Goal: Information Seeking & Learning: Check status

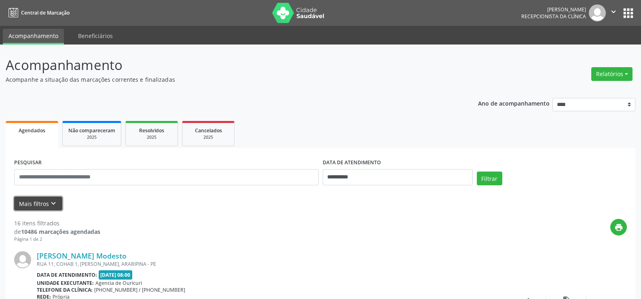
click at [27, 209] on button "Mais filtros keyboard_arrow_down" at bounding box center [38, 203] width 48 height 14
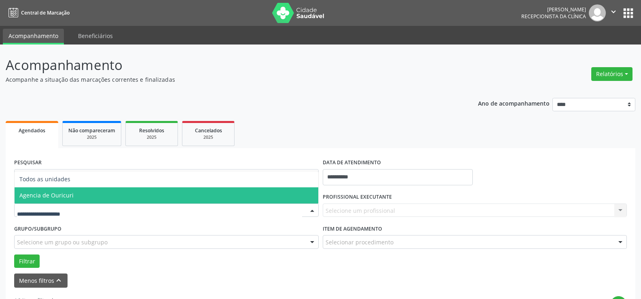
click at [59, 195] on span "Agencia de Ouricuri" at bounding box center [46, 195] width 54 height 8
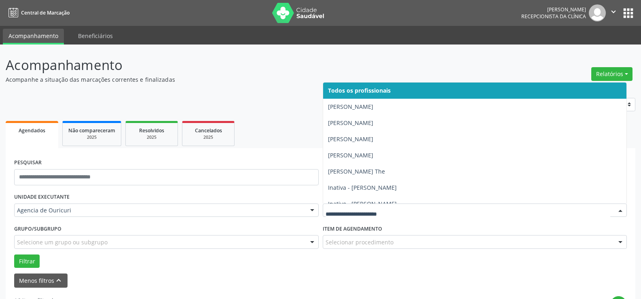
click at [388, 205] on div at bounding box center [475, 210] width 304 height 14
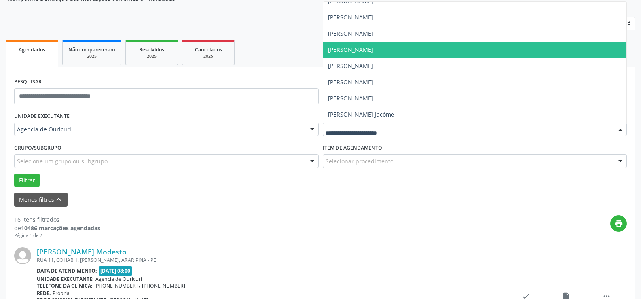
scroll to position [40, 0]
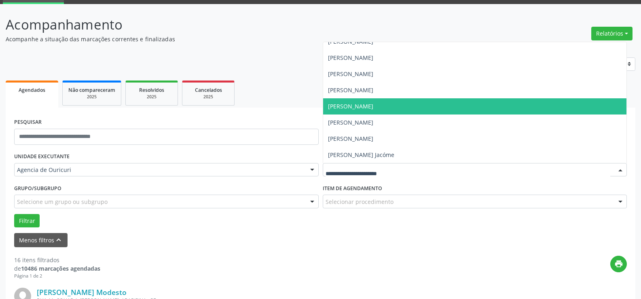
click at [410, 112] on span "[PERSON_NAME]" at bounding box center [475, 106] width 304 height 16
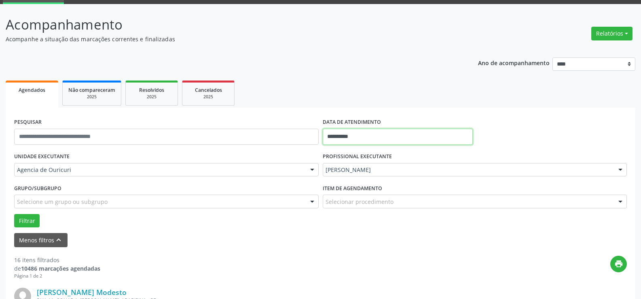
click at [365, 136] on input "**********" at bounding box center [398, 137] width 150 height 16
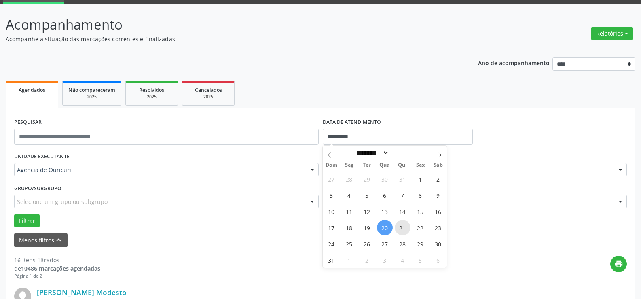
click at [403, 231] on span "21" at bounding box center [402, 227] width 16 height 16
type input "**********"
click at [403, 231] on span "21" at bounding box center [402, 227] width 16 height 16
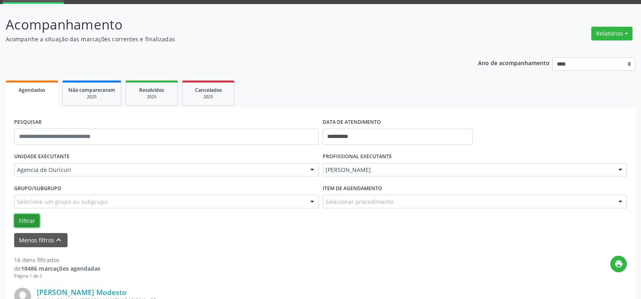
click at [25, 218] on button "Filtrar" at bounding box center [26, 221] width 25 height 14
click at [409, 198] on div "Selecionar procedimento" at bounding box center [475, 201] width 304 height 14
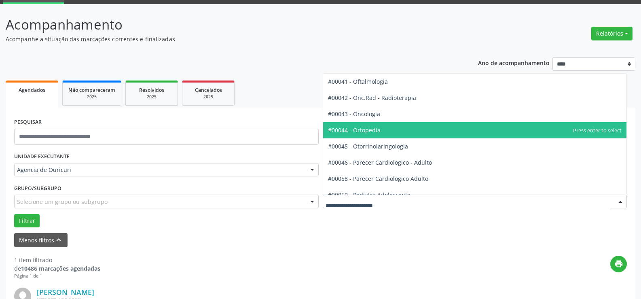
scroll to position [1132, 0]
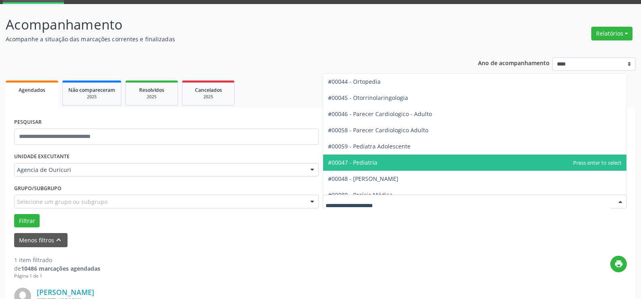
click at [372, 165] on span "#00047 - Pediatria" at bounding box center [352, 162] width 49 height 8
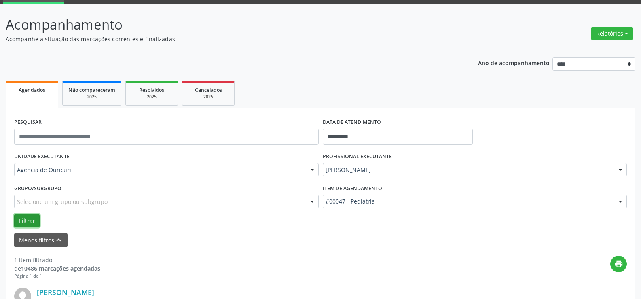
click at [25, 216] on button "Filtrar" at bounding box center [26, 221] width 25 height 14
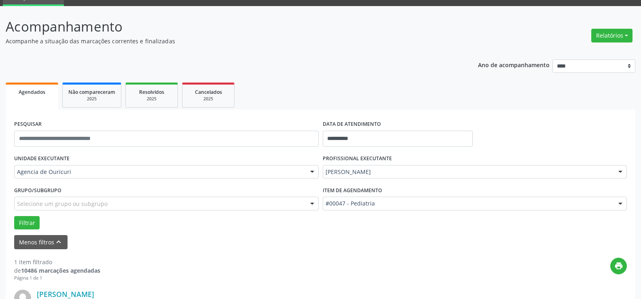
scroll to position [0, 0]
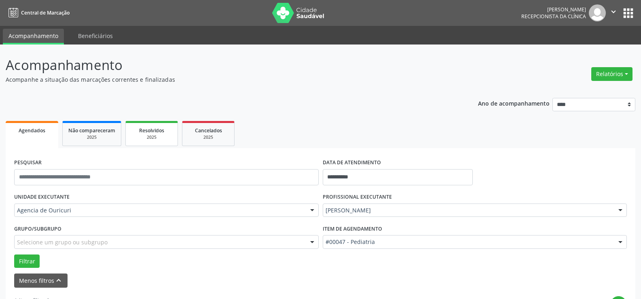
click at [154, 133] on span "Resolvidos" at bounding box center [151, 130] width 25 height 7
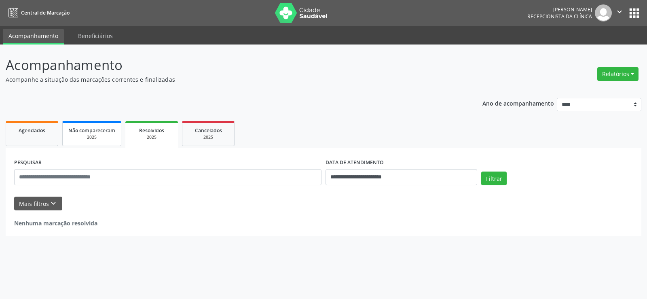
click at [112, 133] on span "Não compareceram" at bounding box center [91, 130] width 47 height 7
click at [107, 38] on link "Beneficiários" at bounding box center [95, 36] width 46 height 14
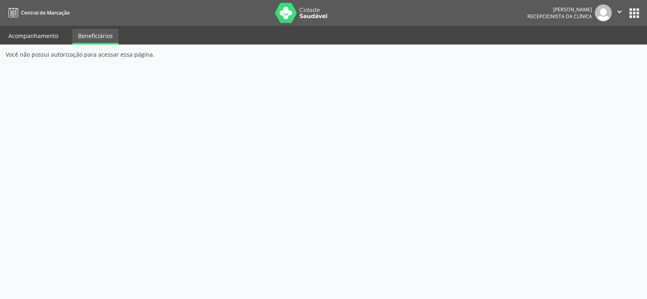
click at [56, 38] on link "Acompanhamento" at bounding box center [33, 36] width 61 height 14
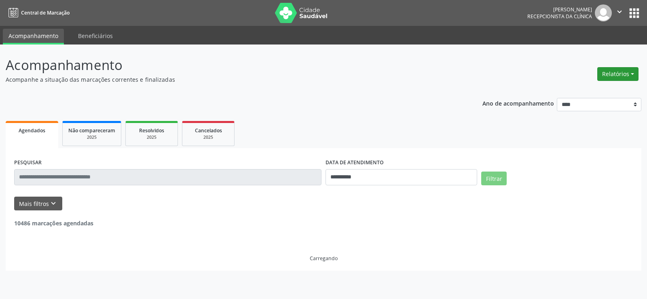
click at [624, 76] on button "Relatórios" at bounding box center [617, 74] width 41 height 14
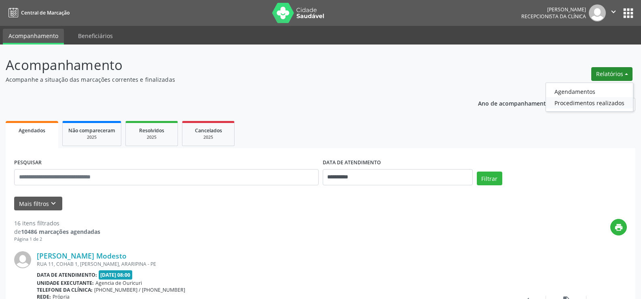
click at [611, 104] on link "Procedimentos realizados" at bounding box center [589, 102] width 87 height 11
select select "*"
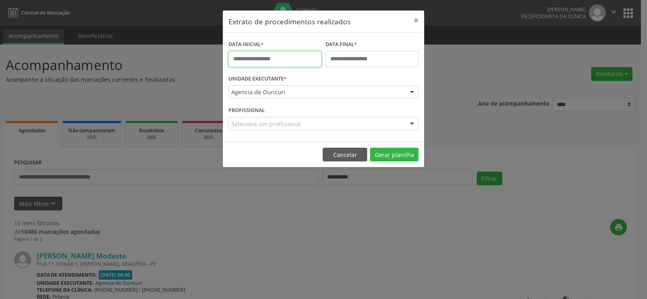
click at [287, 62] on input "text" at bounding box center [274, 59] width 93 height 16
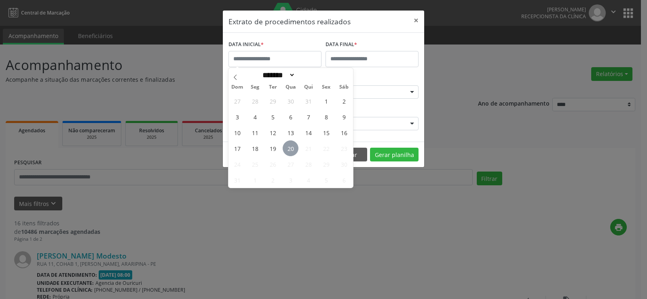
click at [288, 145] on span "20" at bounding box center [291, 148] width 16 height 16
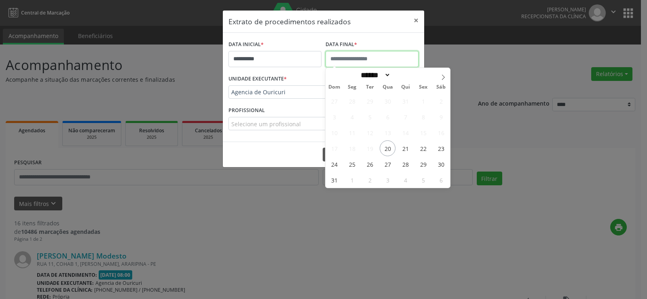
click at [340, 51] on input "text" at bounding box center [371, 59] width 93 height 16
click at [388, 148] on span "20" at bounding box center [388, 148] width 16 height 16
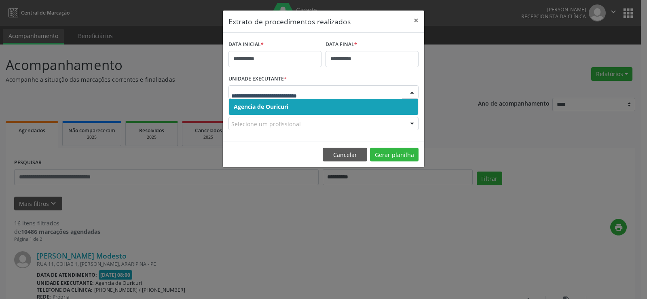
click at [265, 85] on div at bounding box center [323, 92] width 190 height 14
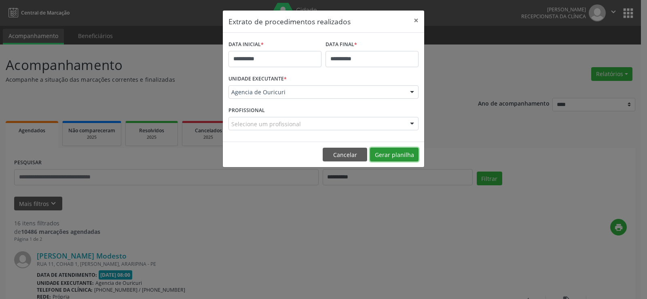
click at [394, 158] on button "Gerar planilha" at bounding box center [394, 155] width 49 height 14
click at [345, 156] on button "Cancelar" at bounding box center [345, 155] width 44 height 14
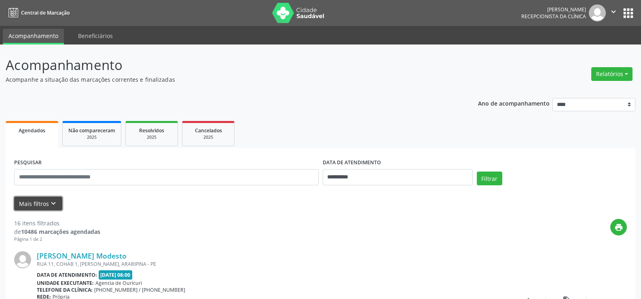
click at [23, 198] on button "Mais filtros keyboard_arrow_down" at bounding box center [38, 203] width 48 height 14
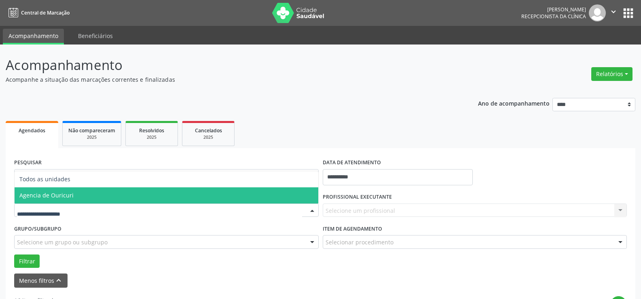
click at [59, 198] on span "Agencia de Ouricuri" at bounding box center [46, 195] width 54 height 8
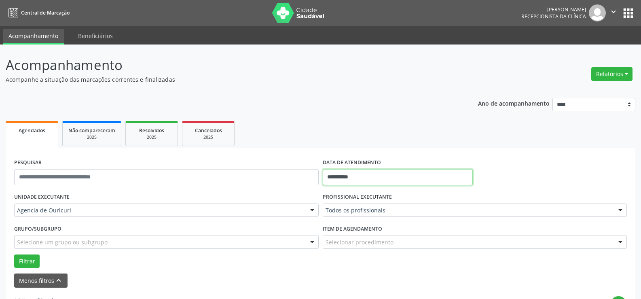
click at [362, 178] on input "**********" at bounding box center [398, 177] width 150 height 16
click at [390, 124] on span "20" at bounding box center [385, 128] width 16 height 16
type input "**********"
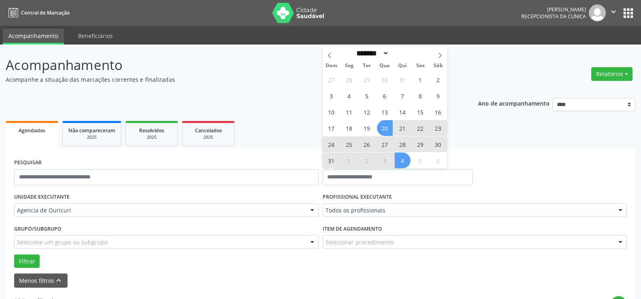
click at [413, 242] on div "Selecionar procedimento" at bounding box center [475, 242] width 304 height 14
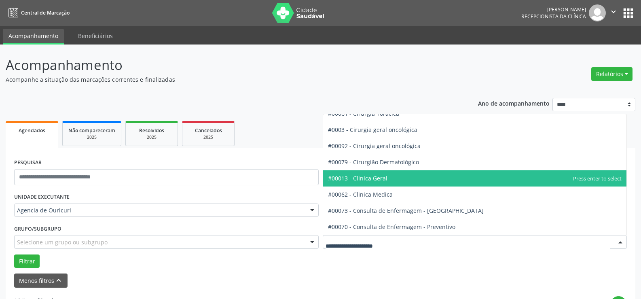
scroll to position [300, 0]
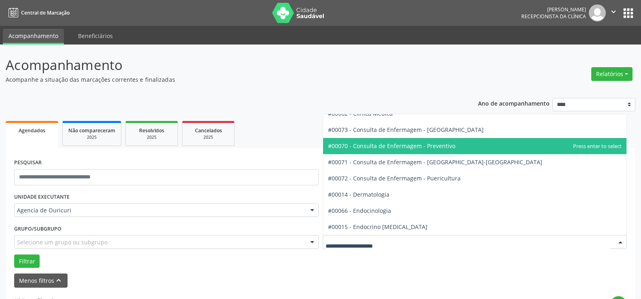
click at [394, 146] on span "#00070 - Consulta de Enfermagem - Preventivo" at bounding box center [391, 146] width 127 height 8
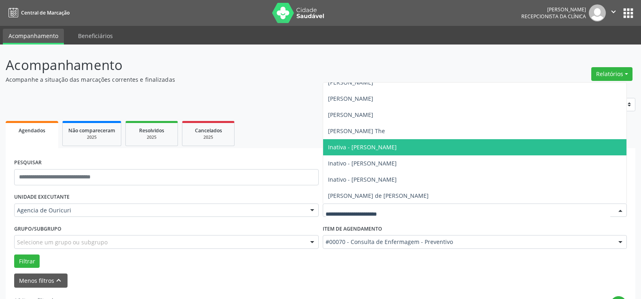
scroll to position [81, 0]
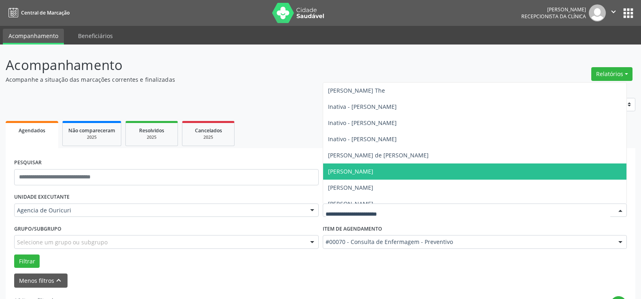
click at [373, 168] on span "[PERSON_NAME]" at bounding box center [350, 171] width 45 height 8
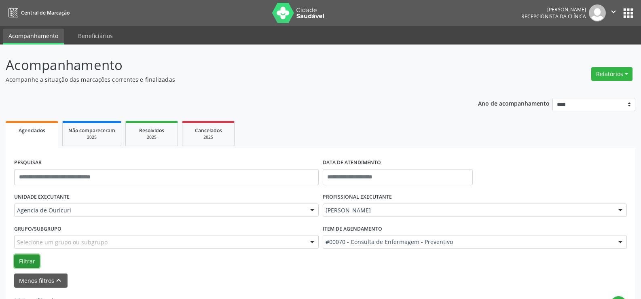
click at [22, 266] on button "Filtrar" at bounding box center [26, 261] width 25 height 14
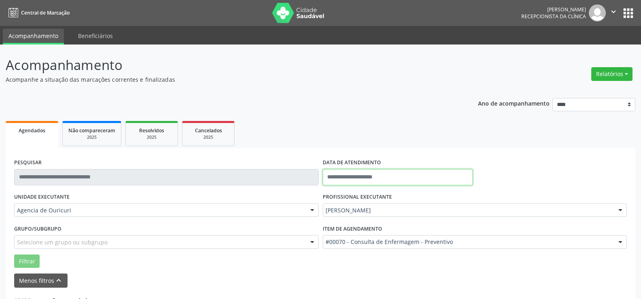
click at [363, 175] on input "text" at bounding box center [398, 177] width 150 height 16
click at [385, 127] on span "20" at bounding box center [385, 128] width 16 height 16
type input "**********"
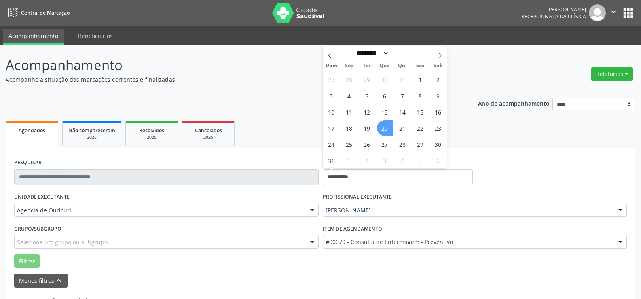
click at [390, 128] on span "20" at bounding box center [385, 128] width 16 height 16
click at [390, 128] on ul "Agendados Não compareceram 2025 Resolvidos 2025 Cancelados 2025" at bounding box center [320, 133] width 629 height 29
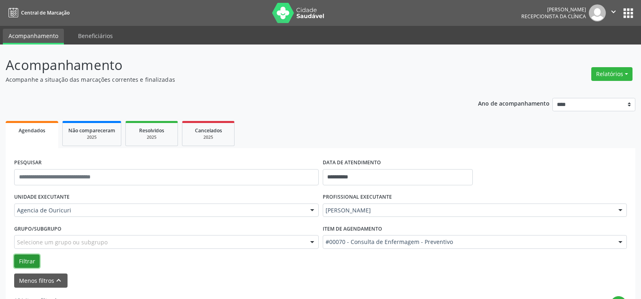
click at [26, 263] on button "Filtrar" at bounding box center [26, 261] width 25 height 14
click at [20, 263] on button "Filtrar" at bounding box center [26, 261] width 25 height 14
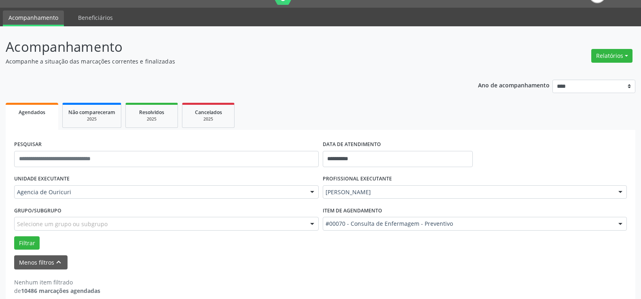
scroll to position [28, 0]
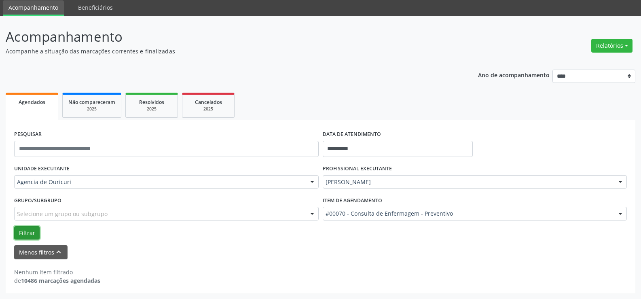
click at [29, 236] on button "Filtrar" at bounding box center [26, 233] width 25 height 14
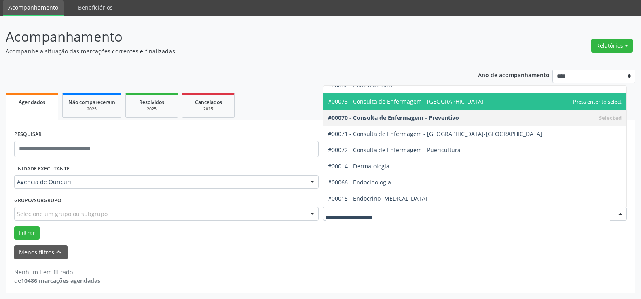
click at [384, 105] on span "#00073 - Consulta de Enfermagem - [GEOGRAPHIC_DATA]" at bounding box center [475, 101] width 304 height 16
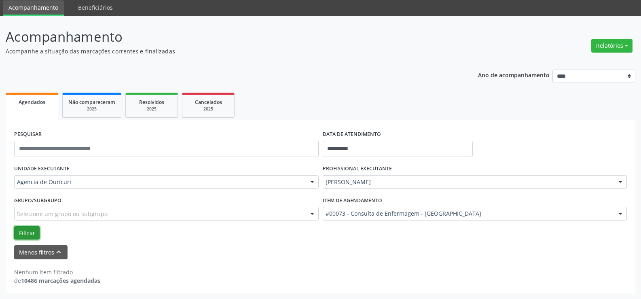
click at [20, 234] on button "Filtrar" at bounding box center [26, 233] width 25 height 14
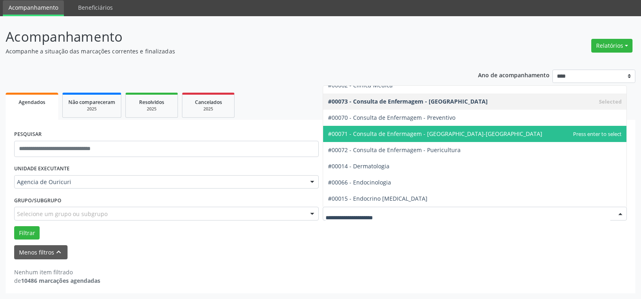
click at [474, 129] on span "#00071 - Consulta de Enfermagem - [GEOGRAPHIC_DATA]-[GEOGRAPHIC_DATA]" at bounding box center [475, 134] width 304 height 16
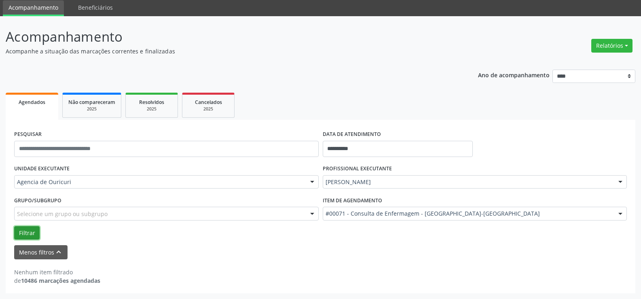
click at [29, 233] on button "Filtrar" at bounding box center [26, 233] width 25 height 14
click at [616, 211] on div at bounding box center [620, 214] width 12 height 14
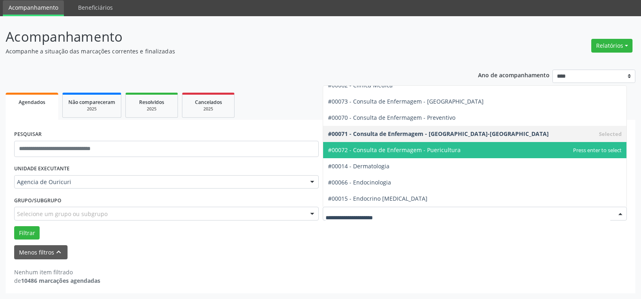
click at [473, 146] on span "#00072 - Consulta de Enfermagem - Puericultura" at bounding box center [475, 150] width 304 height 16
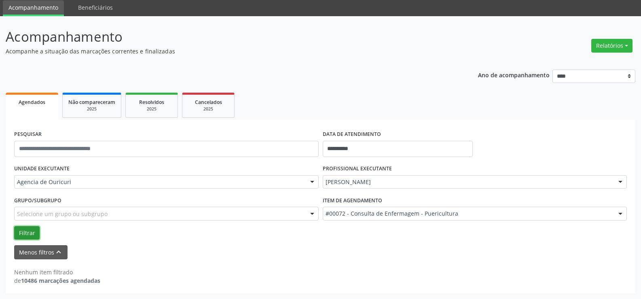
click at [25, 230] on button "Filtrar" at bounding box center [26, 233] width 25 height 14
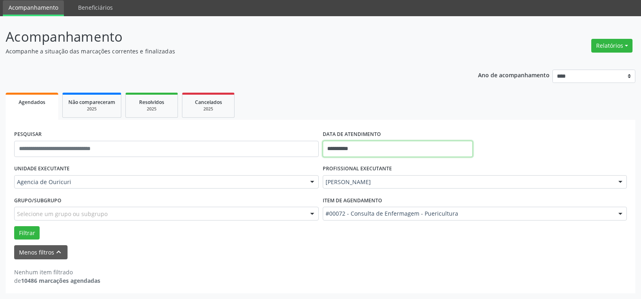
click at [399, 143] on input "**********" at bounding box center [398, 149] width 150 height 16
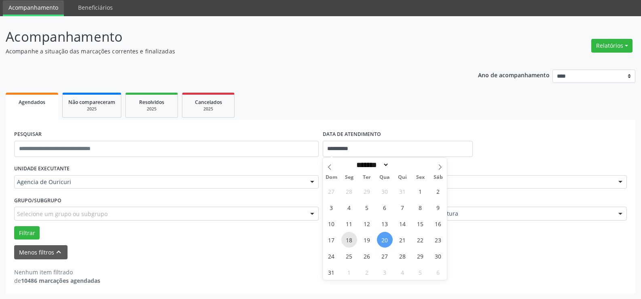
click at [349, 242] on span "18" at bounding box center [349, 240] width 16 height 16
type input "**********"
click at [349, 242] on span "18" at bounding box center [349, 240] width 16 height 16
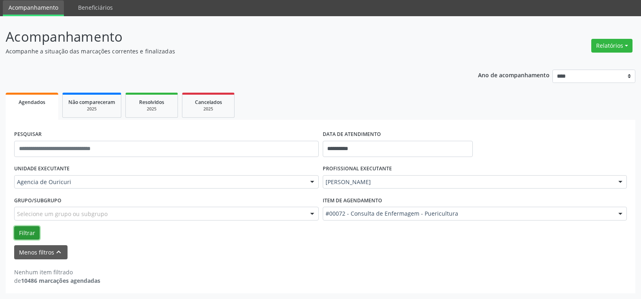
click at [32, 230] on button "Filtrar" at bounding box center [26, 233] width 25 height 14
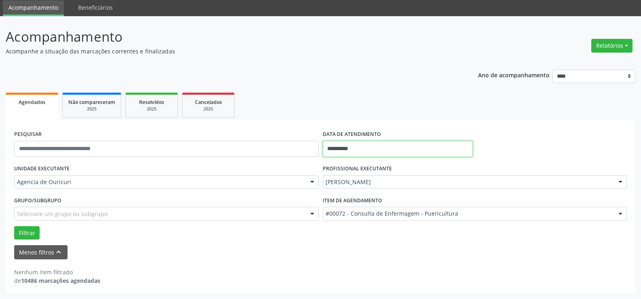
click at [389, 142] on input "**********" at bounding box center [398, 149] width 150 height 16
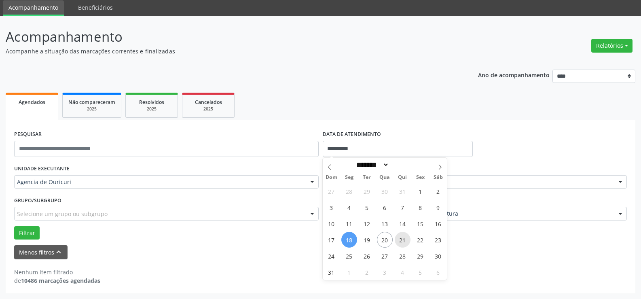
click at [405, 240] on span "21" at bounding box center [402, 240] width 16 height 16
type input "**********"
click at [405, 240] on span "21" at bounding box center [402, 240] width 16 height 16
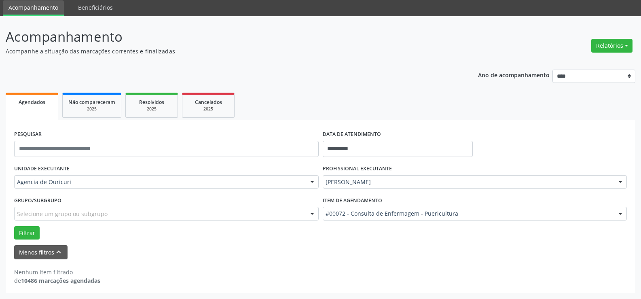
click at [621, 214] on div at bounding box center [620, 214] width 12 height 14
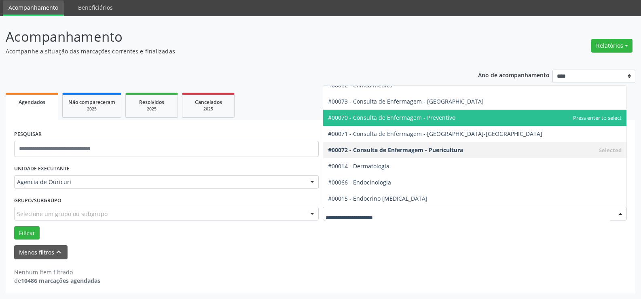
click at [476, 116] on span "#00070 - Consulta de Enfermagem - Preventivo" at bounding box center [475, 118] width 304 height 16
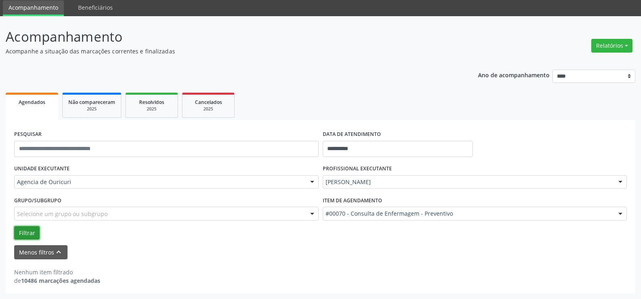
click at [29, 231] on button "Filtrar" at bounding box center [26, 233] width 25 height 14
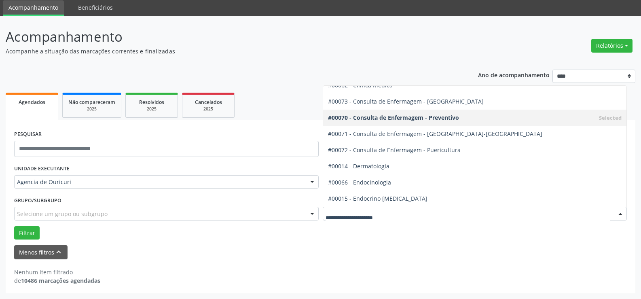
click at [524, 207] on div "#0000 - Alergologia #0001 - Angiologia #00077 - Arritmologia #0002 - Cardiologi…" at bounding box center [475, 214] width 304 height 14
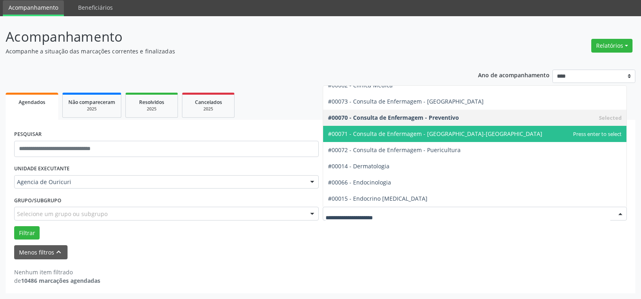
click at [460, 135] on span "#00071 - Consulta de Enfermagem - [GEOGRAPHIC_DATA]-[GEOGRAPHIC_DATA]" at bounding box center [475, 134] width 304 height 16
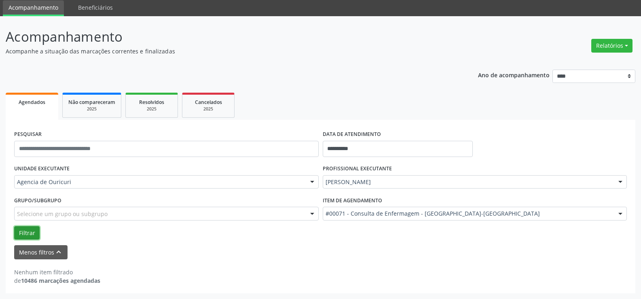
click at [18, 234] on button "Filtrar" at bounding box center [26, 233] width 25 height 14
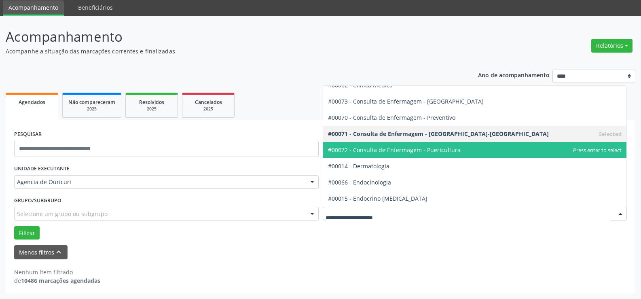
click at [452, 152] on span "#00072 - Consulta de Enfermagem - Puericultura" at bounding box center [394, 150] width 133 height 8
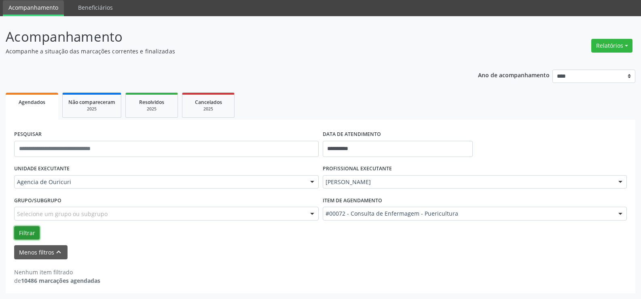
click at [20, 237] on button "Filtrar" at bounding box center [26, 233] width 25 height 14
